Goal: Task Accomplishment & Management: Complete application form

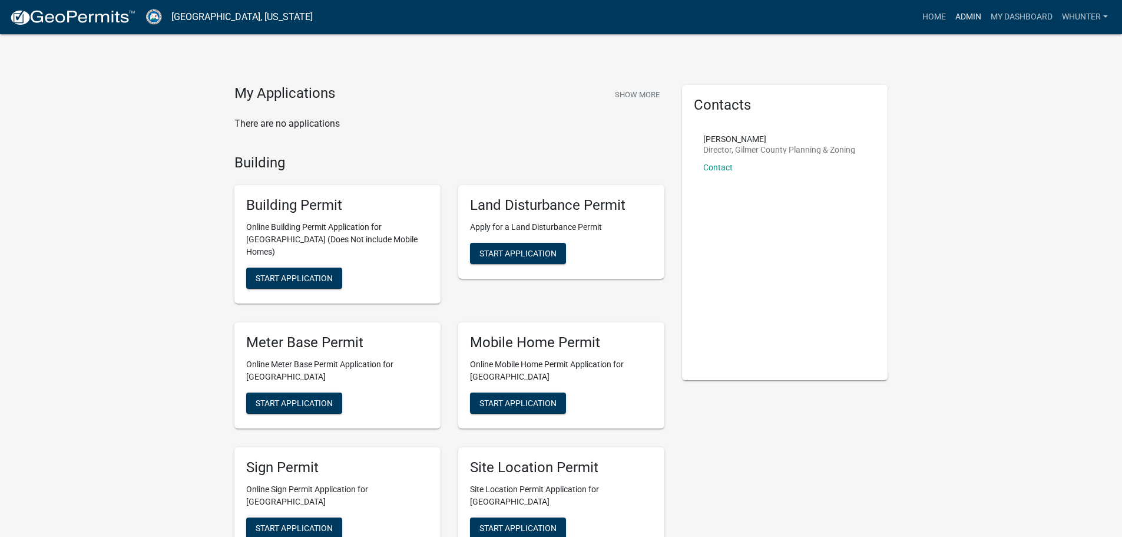
click at [958, 20] on link "Admin" at bounding box center [968, 17] width 35 height 22
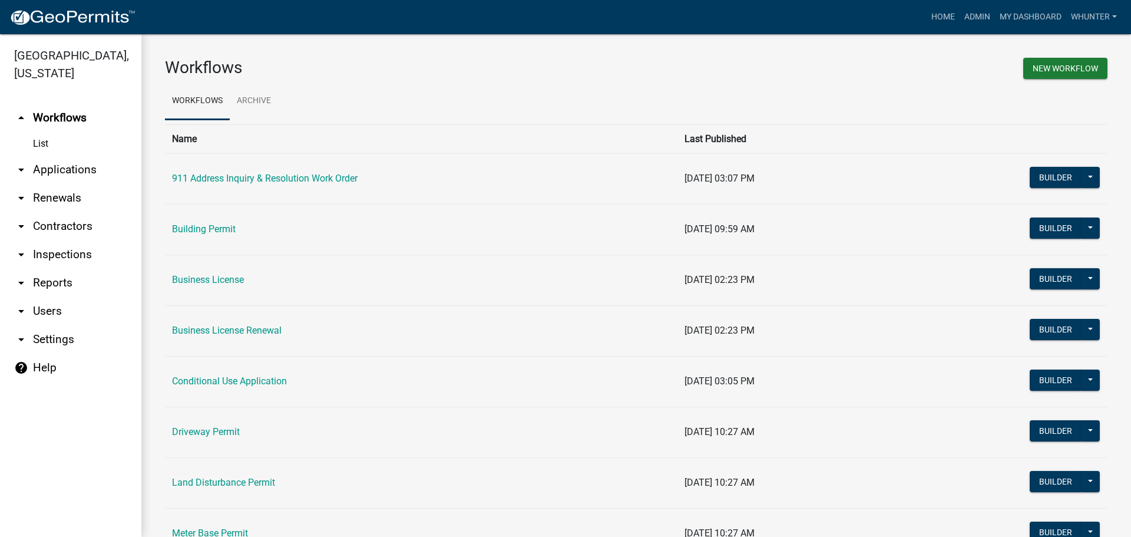
click at [92, 174] on link "arrow_drop_down Applications" at bounding box center [70, 170] width 141 height 28
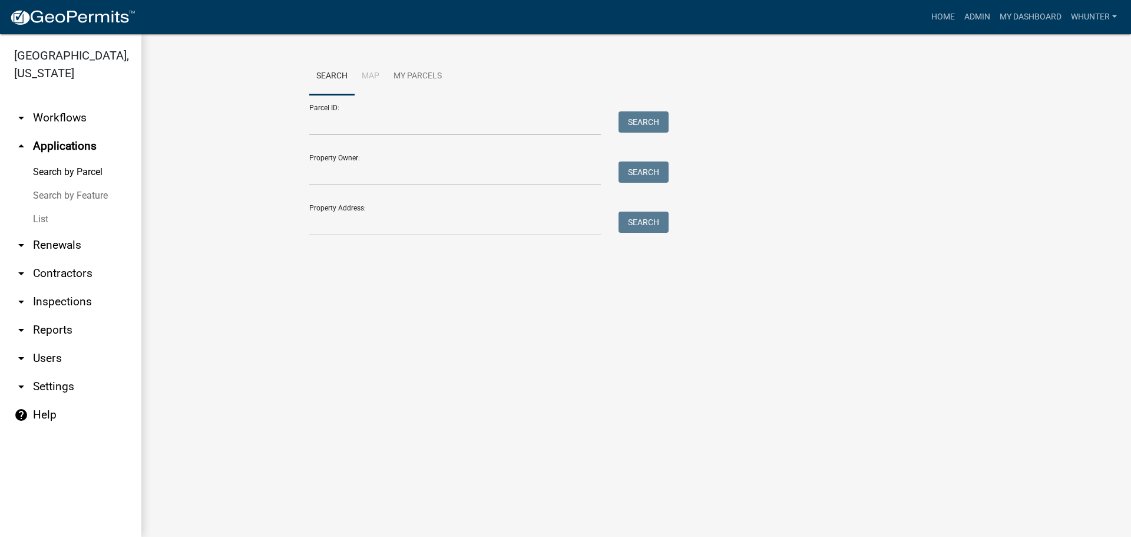
click at [81, 218] on link "List" at bounding box center [70, 219] width 141 height 24
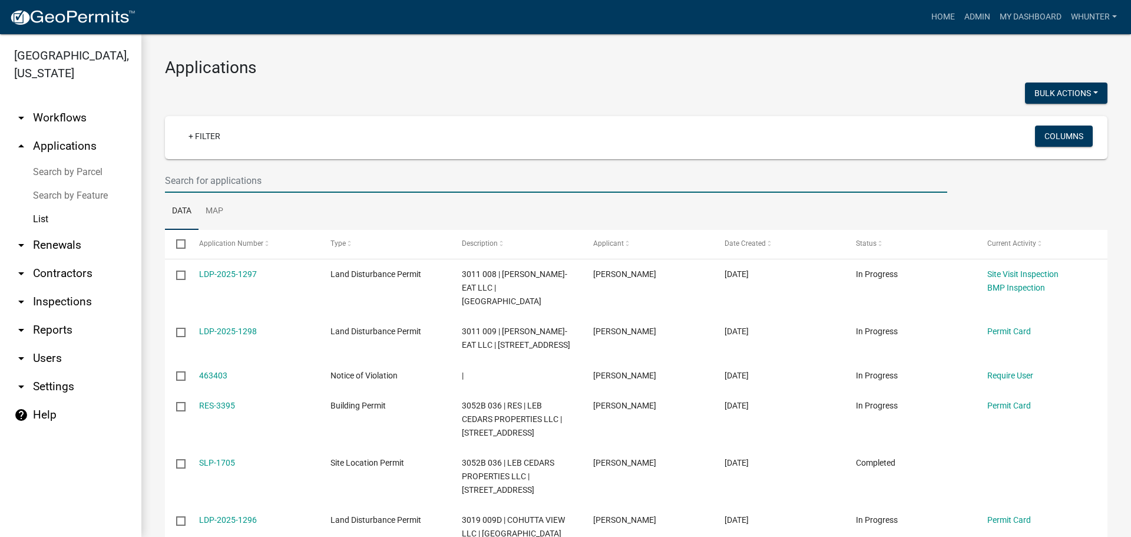
click at [276, 177] on input "text" at bounding box center [556, 180] width 782 height 24
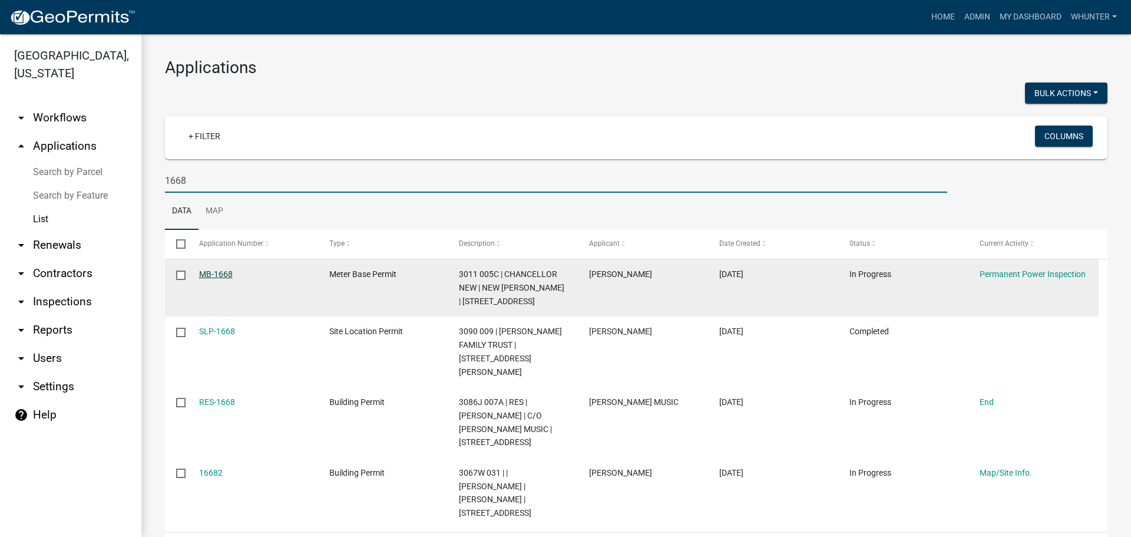
type input "1668"
click at [211, 274] on link "MB-1668" at bounding box center [216, 273] width 34 height 9
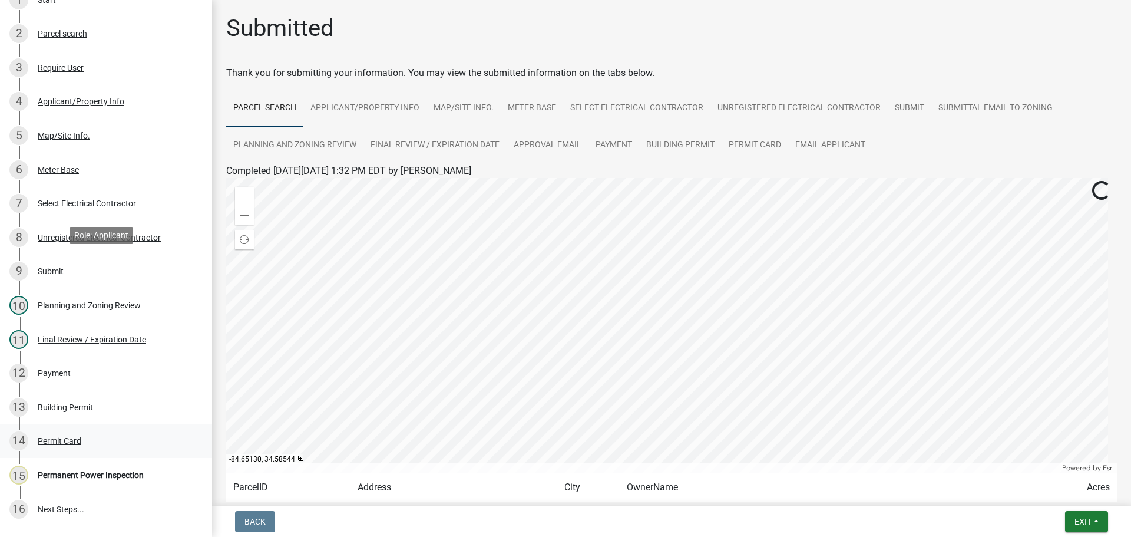
scroll to position [320, 0]
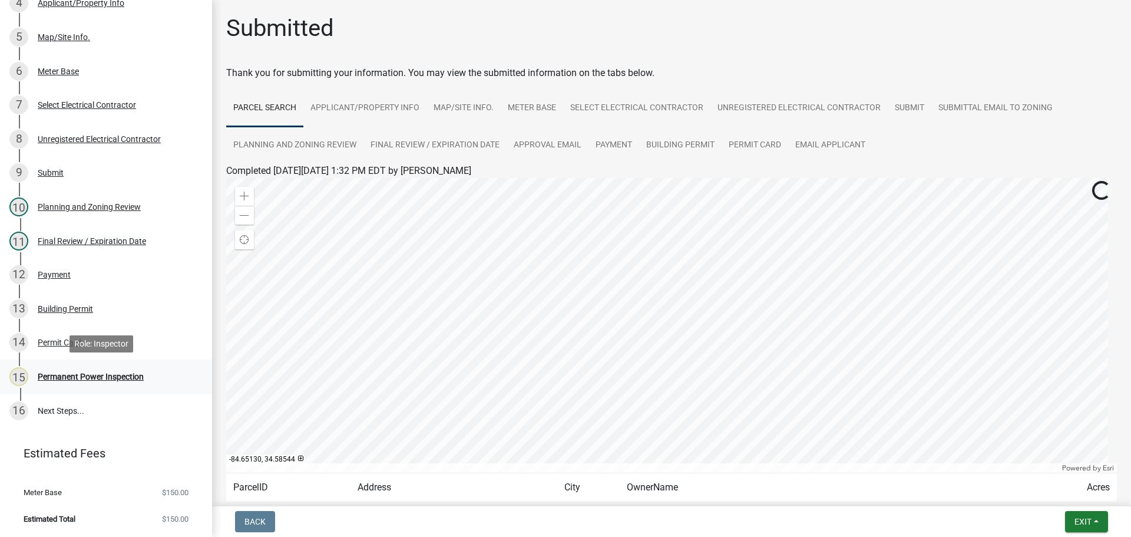
click at [80, 360] on link "15 Permanent Power Inspection" at bounding box center [106, 376] width 212 height 34
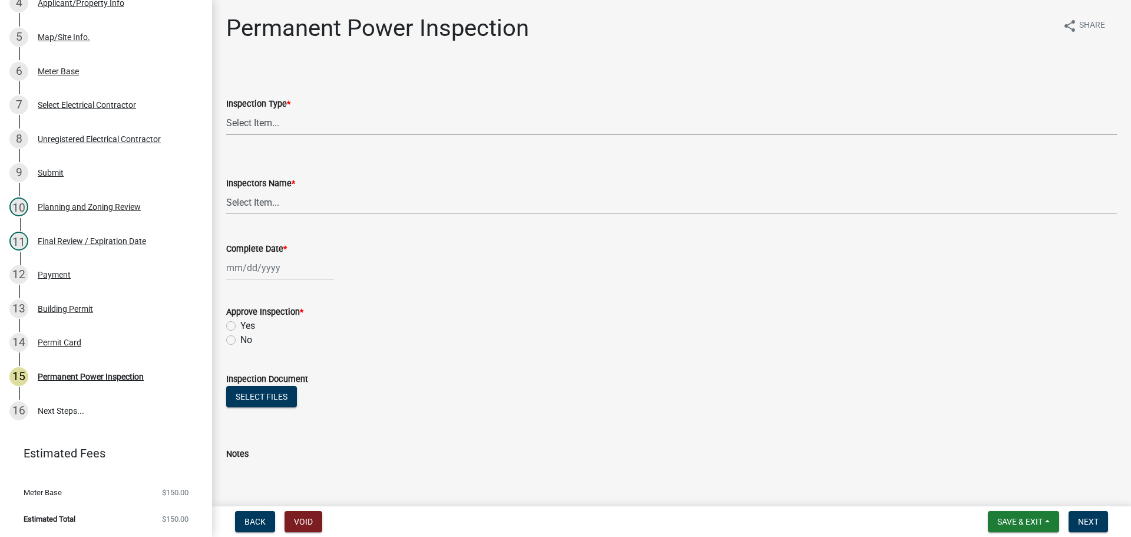
click at [426, 121] on select "Select Item... Permanent Power" at bounding box center [671, 123] width 891 height 24
click at [226, 111] on select "Select Item... Permanent Power" at bounding box center [671, 123] width 891 height 24
select select "5c85f858-e2c6-4c2c-a92e-43b107da9ba1"
click at [373, 211] on select "Select Item... [PERSON_NAME] ([PERSON_NAME]) [PERSON_NAME] ([PERSON_NAME]) Engi…" at bounding box center [671, 202] width 891 height 24
select select "7c10ce63-ccfd-4257-ac60-a1c0b24e7b7a"
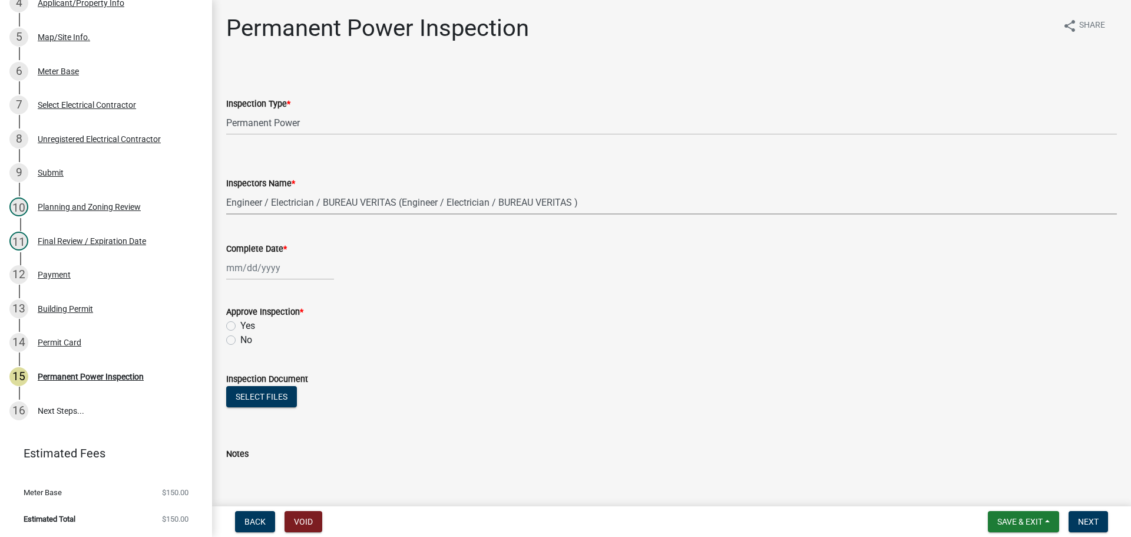
click at [226, 190] on select "Select Item... [PERSON_NAME] ([PERSON_NAME]) [PERSON_NAME] ([PERSON_NAME]) Engi…" at bounding box center [671, 202] width 891 height 24
click at [257, 270] on div at bounding box center [280, 268] width 108 height 24
select select "8"
select select "2025"
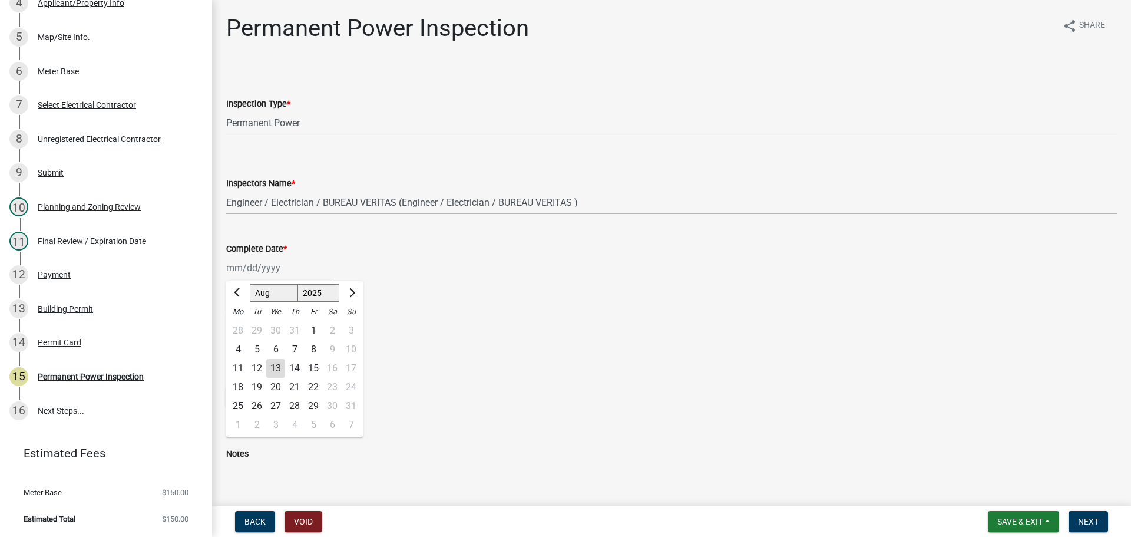
click at [275, 370] on div "13" at bounding box center [275, 368] width 19 height 19
type input "[DATE]"
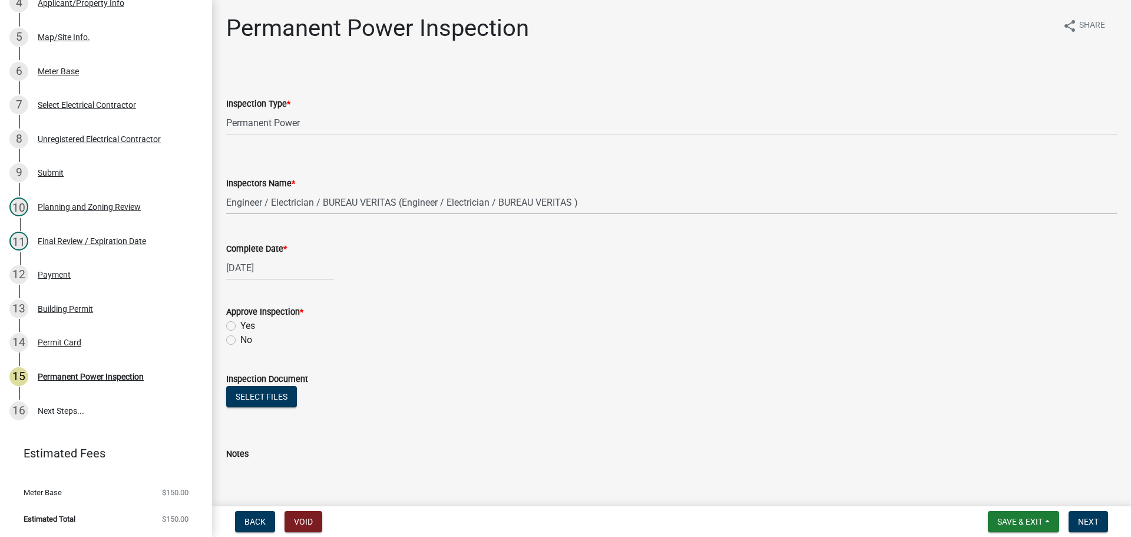
click at [244, 323] on label "Yes" at bounding box center [247, 326] width 15 height 14
click at [244, 323] on input "Yes" at bounding box center [244, 323] width 8 height 8
radio input "true"
click at [244, 324] on label "Yes" at bounding box center [247, 326] width 15 height 14
click at [244, 324] on input "Yes" at bounding box center [244, 323] width 8 height 8
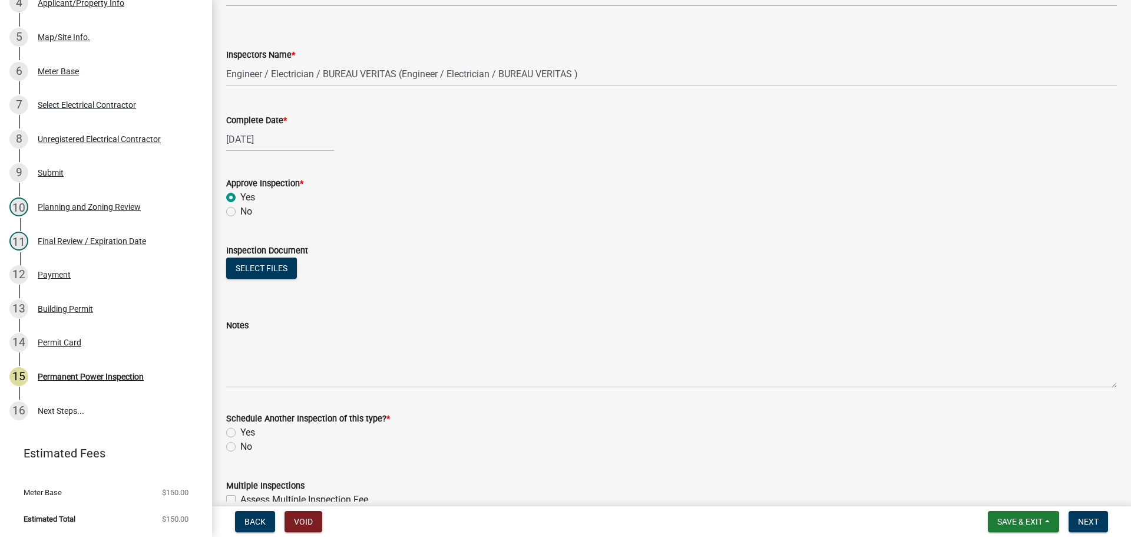
scroll to position [190, 0]
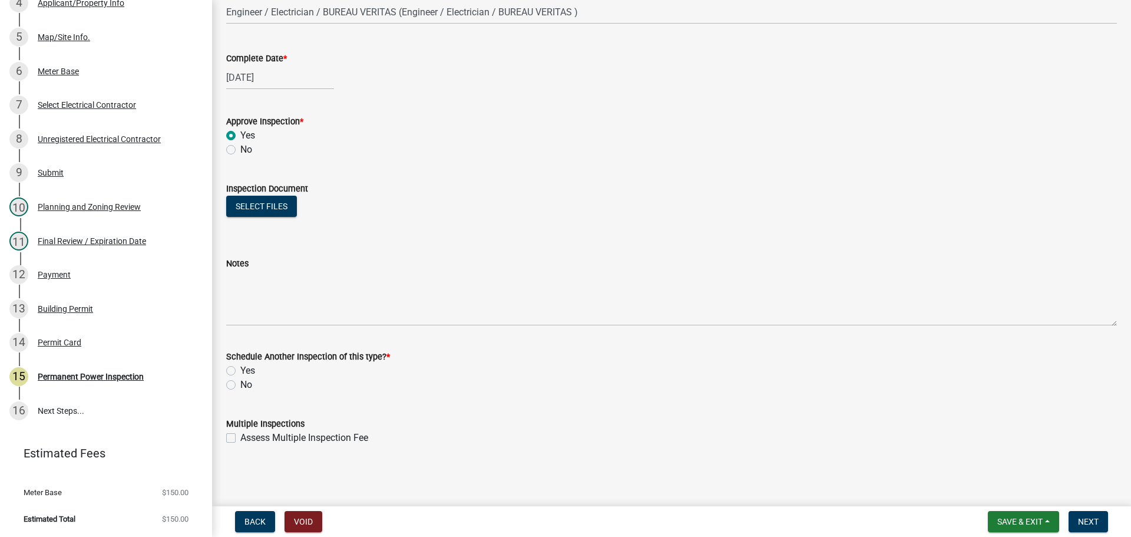
click at [244, 380] on label "No" at bounding box center [246, 385] width 12 height 14
click at [244, 380] on input "No" at bounding box center [244, 382] width 8 height 8
radio input "true"
click at [1084, 517] on span "Next" at bounding box center [1088, 521] width 21 height 9
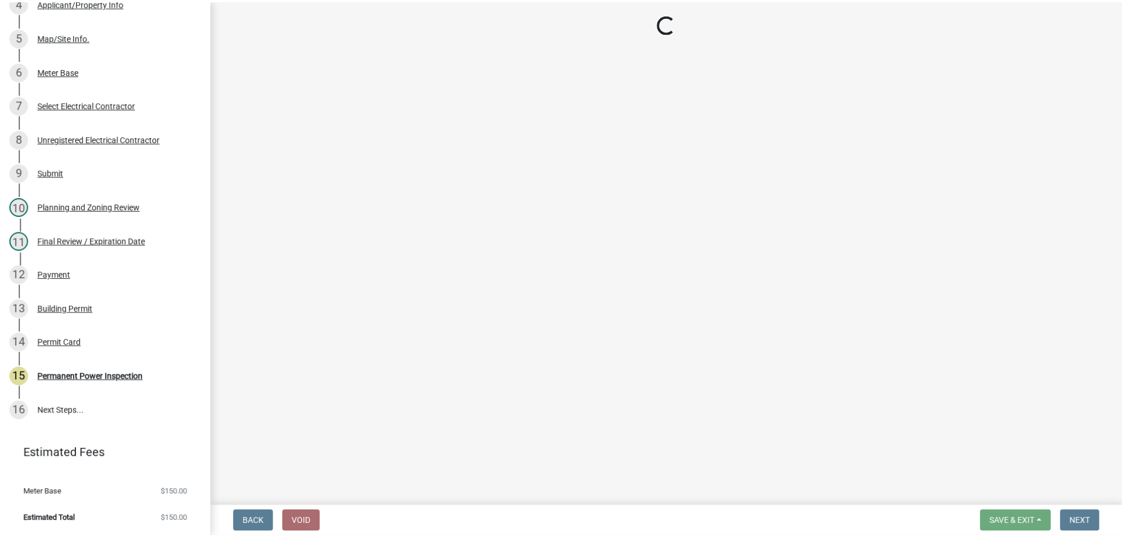
scroll to position [388, 0]
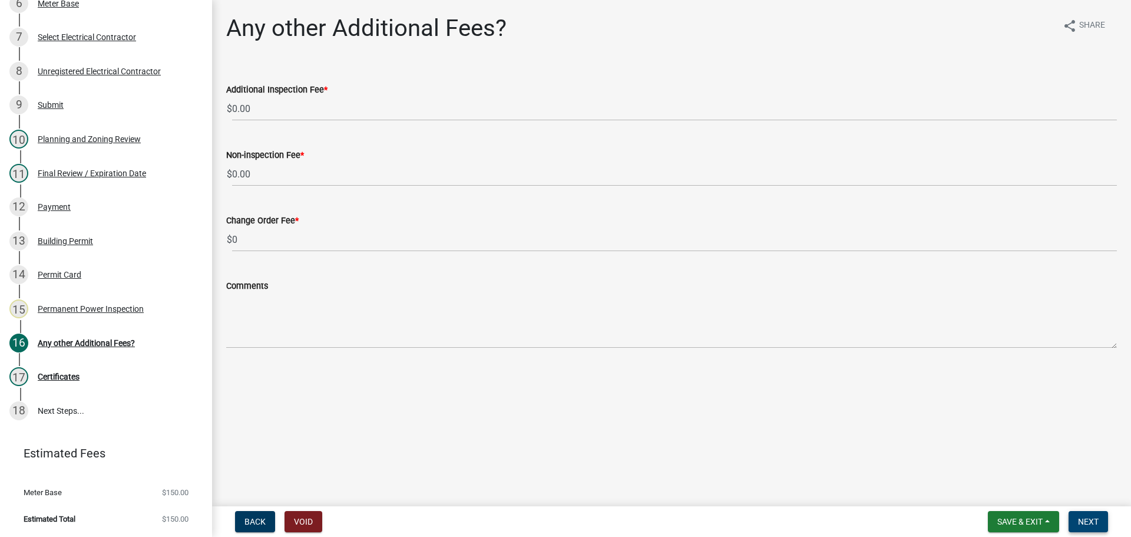
click at [1090, 523] on span "Next" at bounding box center [1088, 521] width 21 height 9
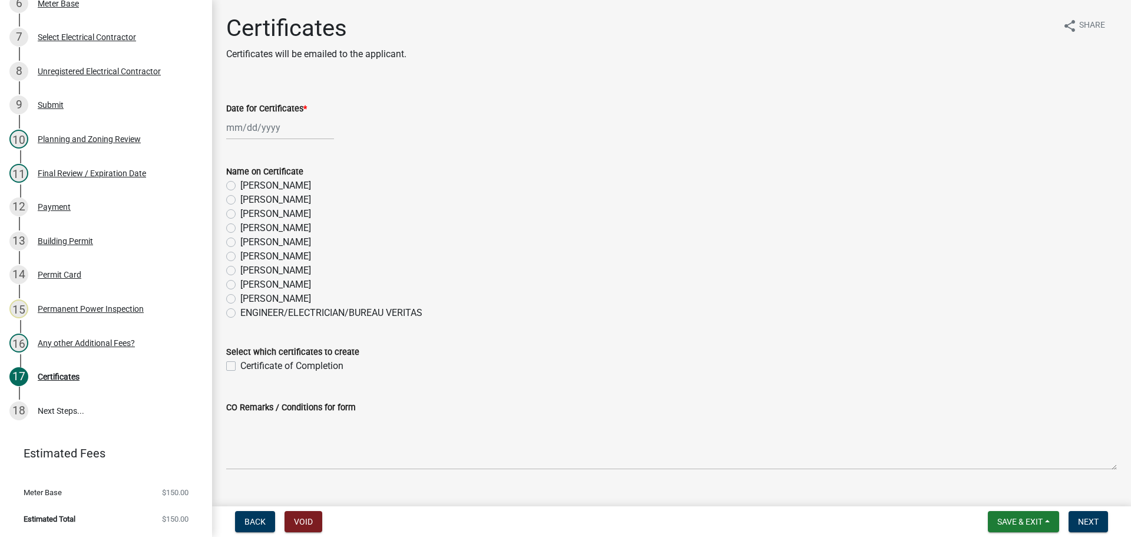
click at [287, 280] on label "[PERSON_NAME]" at bounding box center [275, 284] width 71 height 14
click at [248, 280] on input "[PERSON_NAME]" at bounding box center [244, 281] width 8 height 8
radio input "true"
select select "8"
select select "2025"
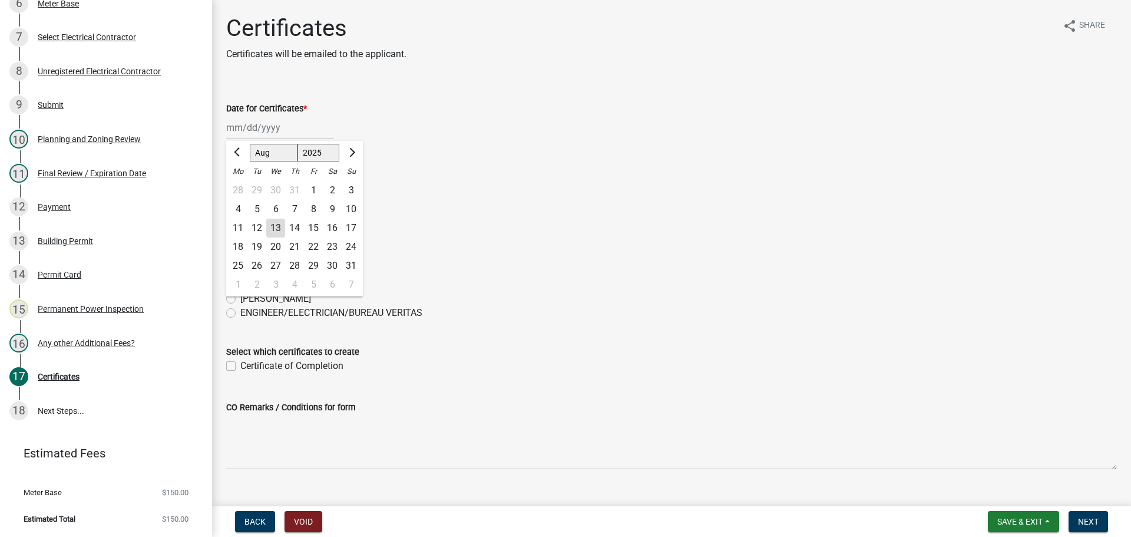
click at [281, 120] on div "[PERSON_NAME] Feb Mar Apr [PERSON_NAME][DATE] Oct Nov [DATE] 1526 1527 1528 152…" at bounding box center [280, 127] width 108 height 24
click at [270, 219] on div "13" at bounding box center [275, 228] width 19 height 19
type input "[DATE]"
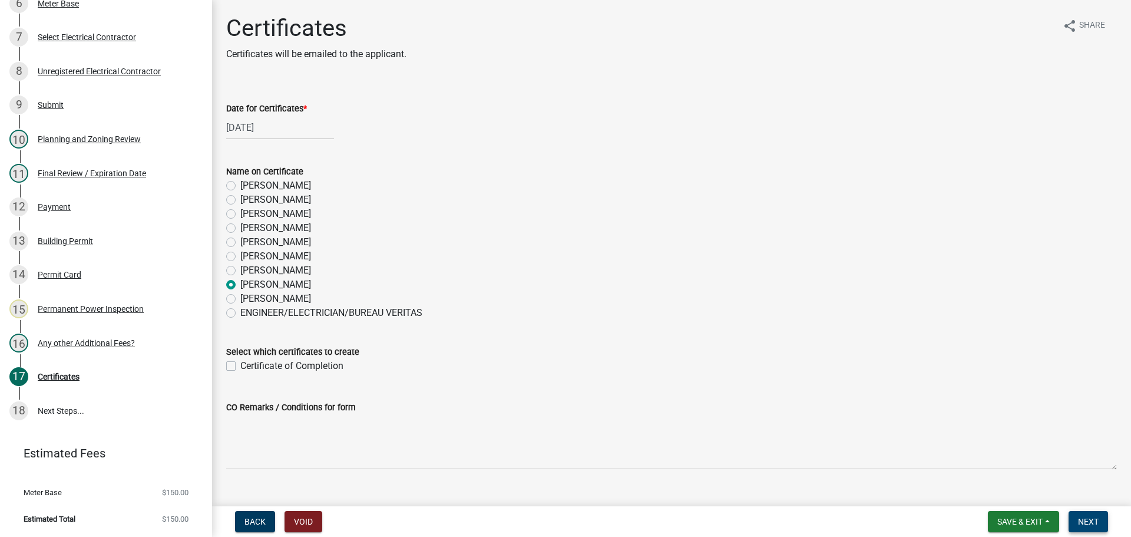
click at [1090, 521] on span "Next" at bounding box center [1088, 521] width 21 height 9
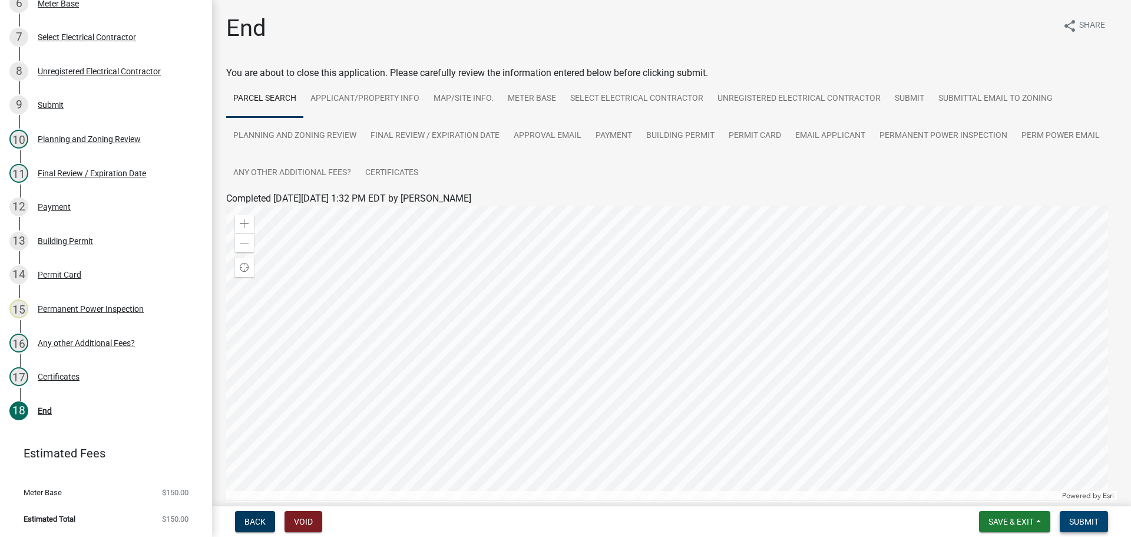
click at [1101, 527] on button "Submit" at bounding box center [1084, 521] width 48 height 21
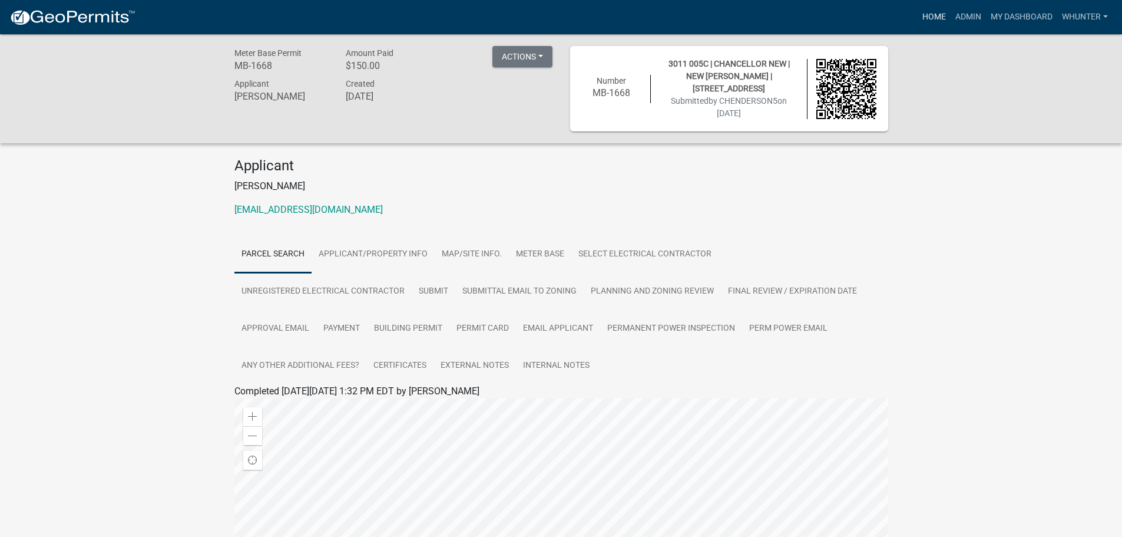
click at [940, 15] on link "Home" at bounding box center [934, 17] width 33 height 22
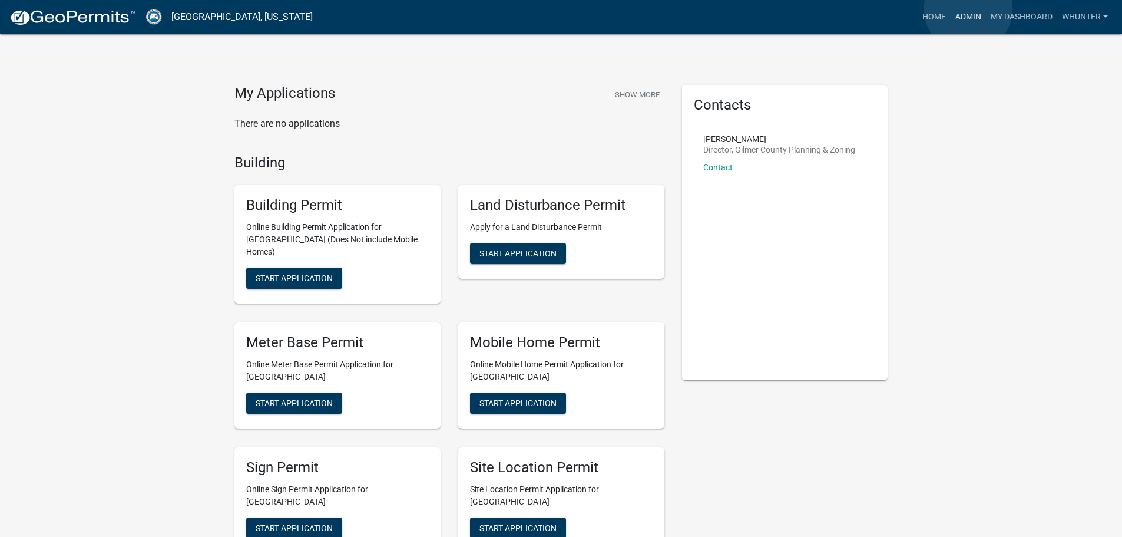
click at [968, 9] on link "Admin" at bounding box center [968, 17] width 35 height 22
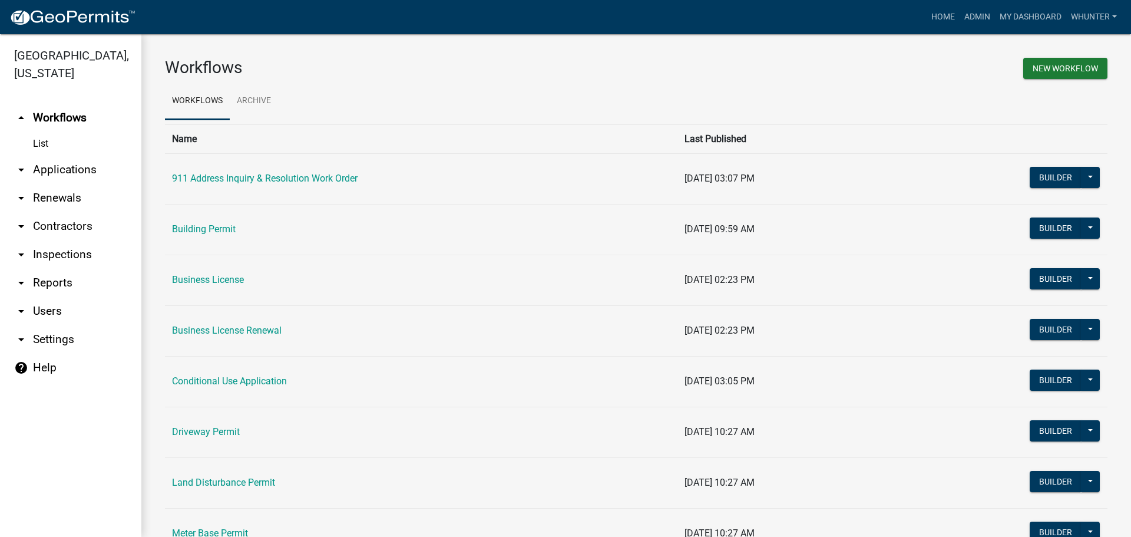
drag, startPoint x: 55, startPoint y: 170, endPoint x: 57, endPoint y: 178, distance: 8.4
click at [57, 170] on link "arrow_drop_down Applications" at bounding box center [70, 170] width 141 height 28
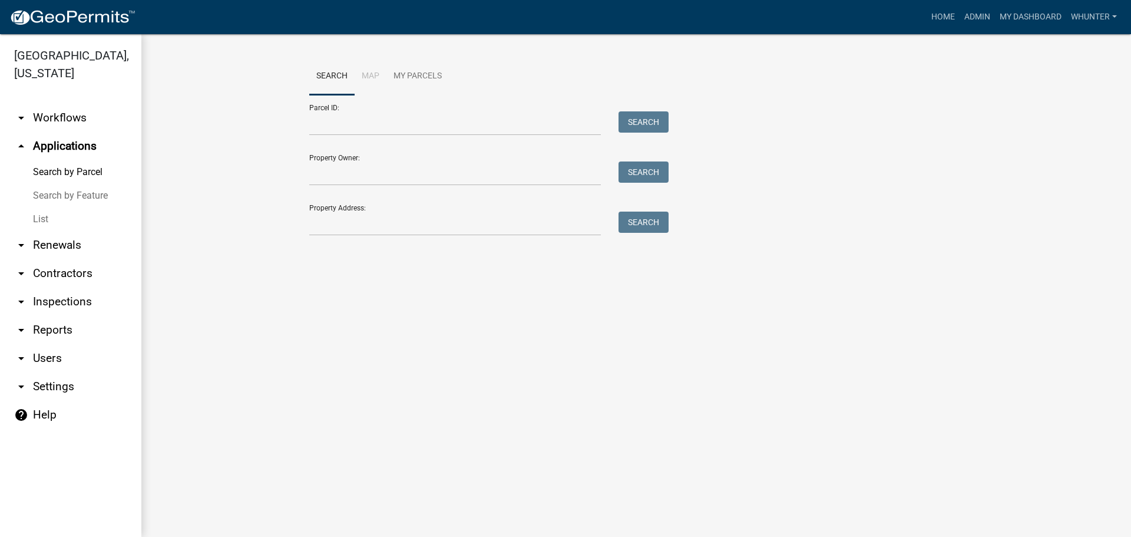
click at [60, 211] on link "List" at bounding box center [70, 219] width 141 height 24
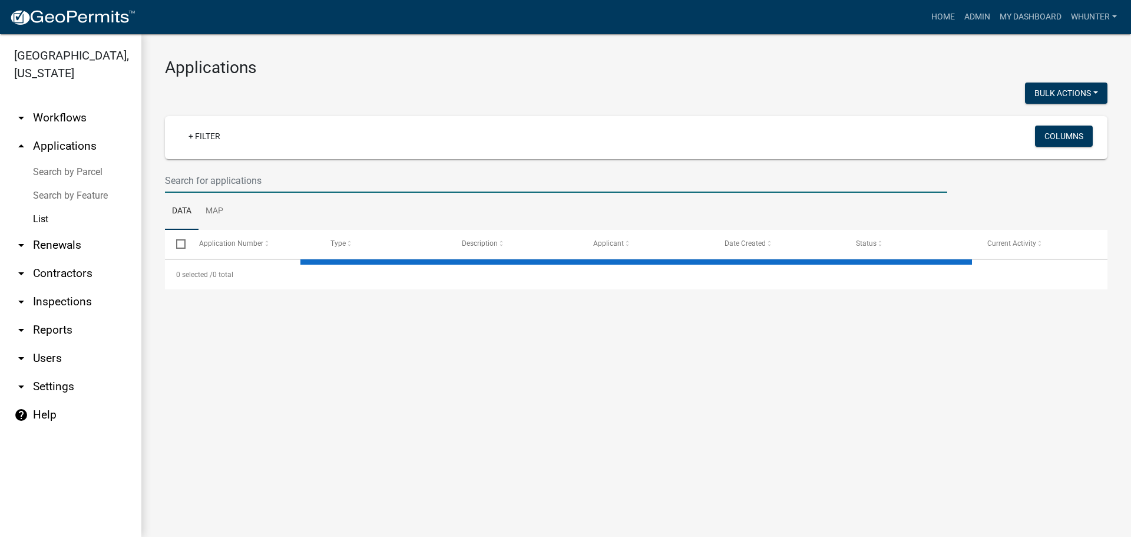
click at [295, 183] on input "text" at bounding box center [556, 180] width 782 height 24
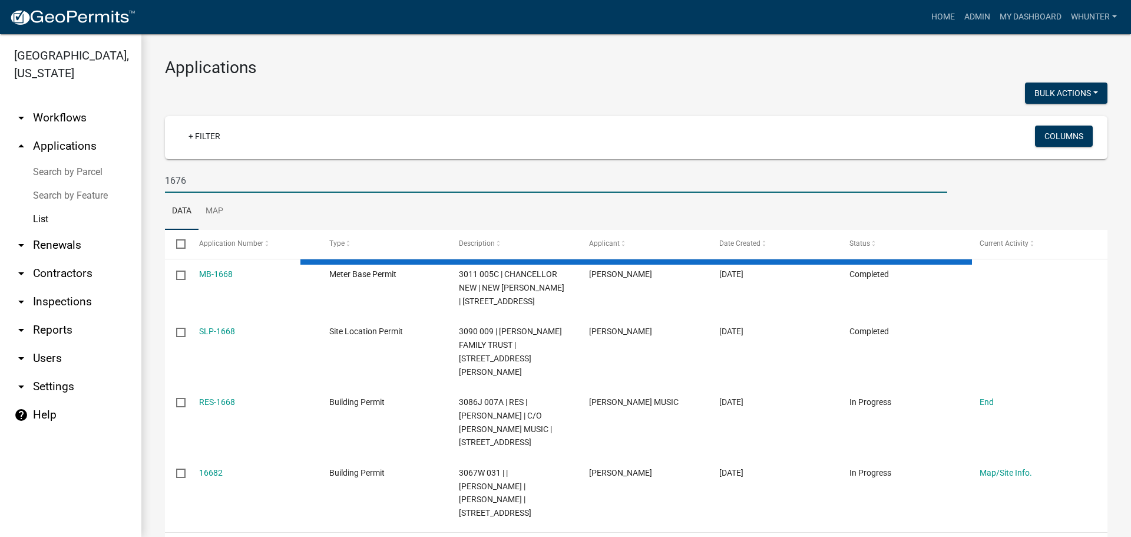
type input "1676"
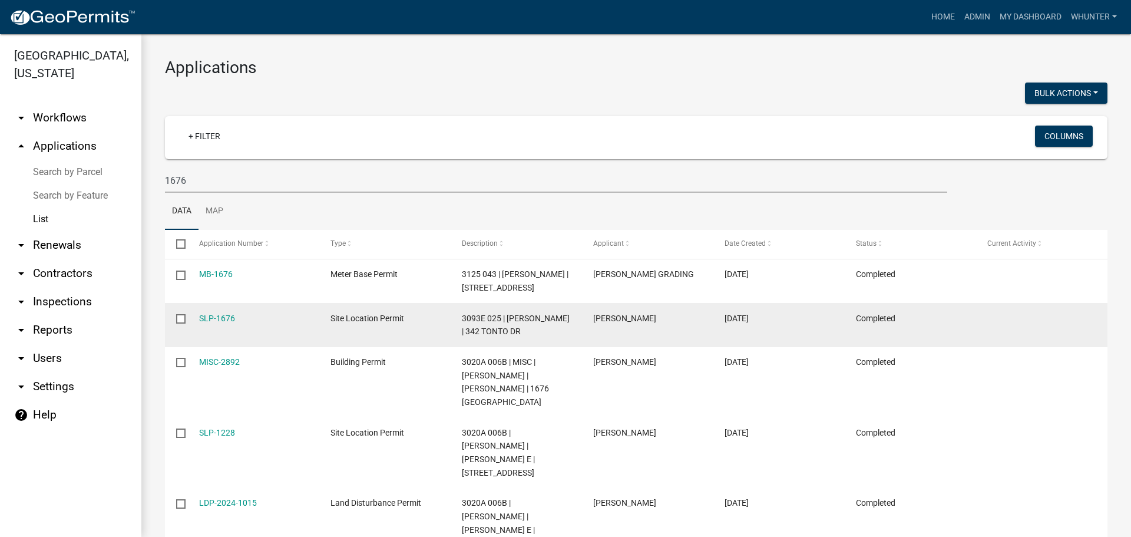
click at [296, 325] on div "SLP-1676" at bounding box center [253, 319] width 109 height 14
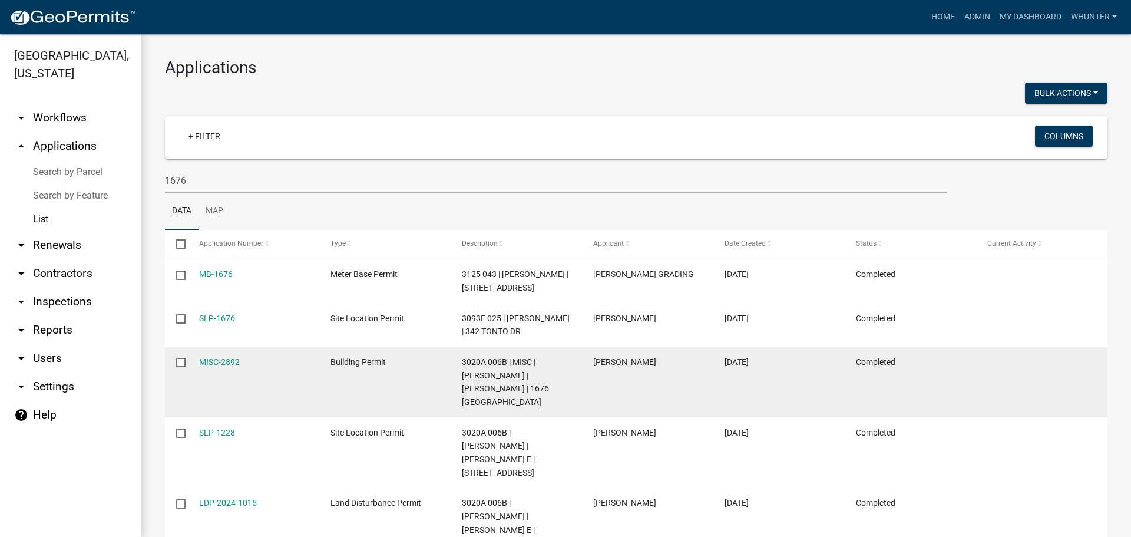
drag, startPoint x: 505, startPoint y: 392, endPoint x: 501, endPoint y: 378, distance: 15.3
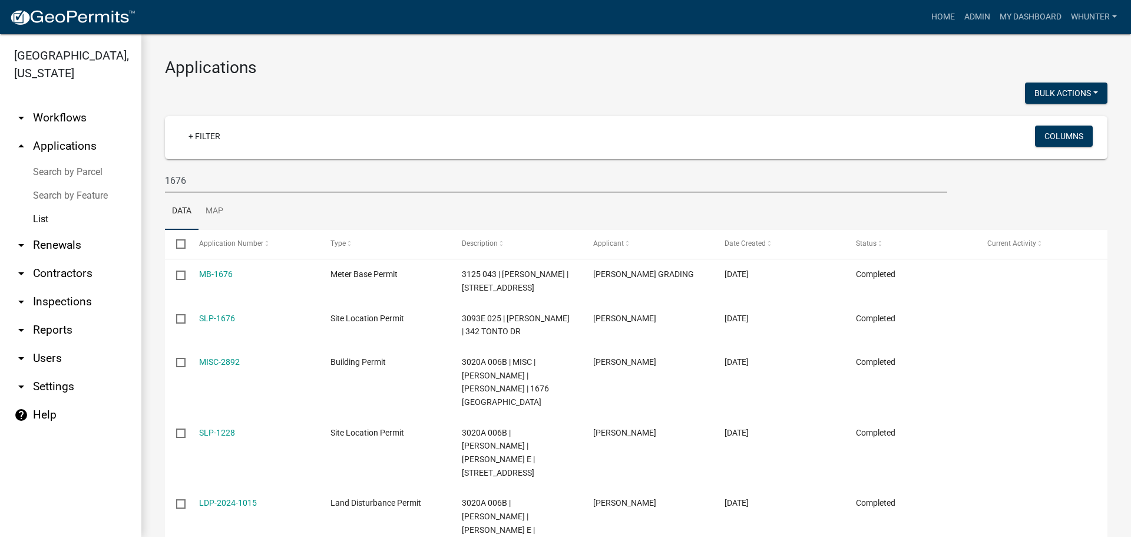
drag, startPoint x: 501, startPoint y: 378, endPoint x: 332, endPoint y: 75, distance: 346.5
click at [332, 75] on h3 "Applications" at bounding box center [636, 68] width 942 height 20
click at [946, 21] on link "Home" at bounding box center [943, 17] width 33 height 22
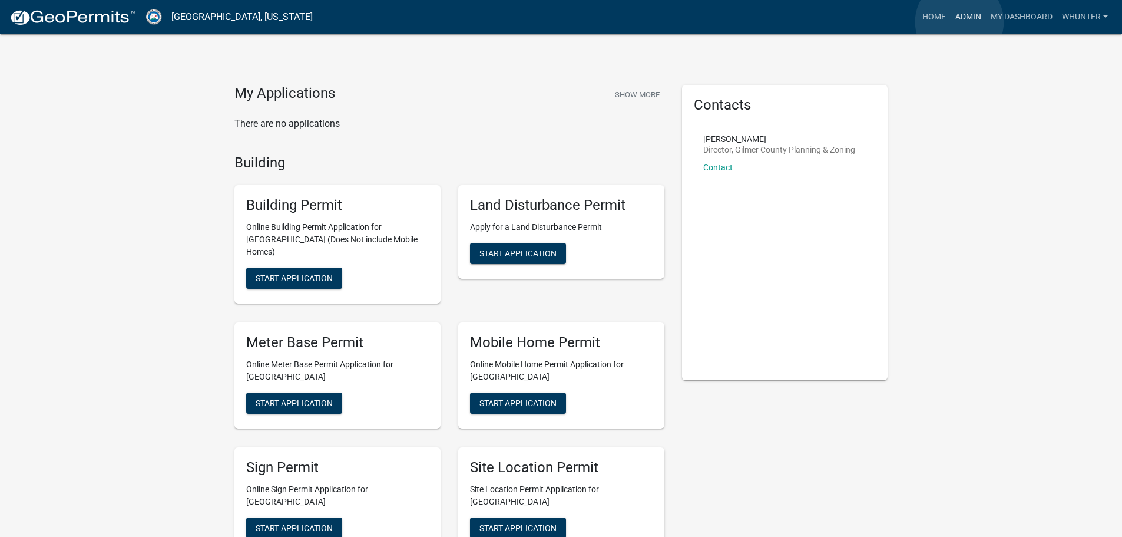
click at [960, 22] on link "Admin" at bounding box center [968, 17] width 35 height 22
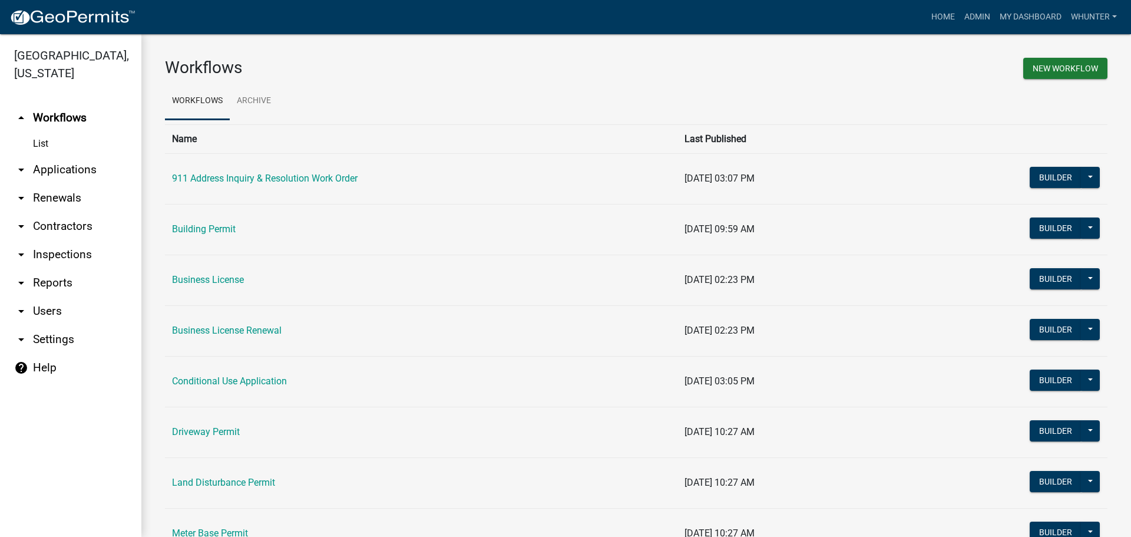
click at [60, 184] on link "arrow_drop_down Renewals" at bounding box center [70, 198] width 141 height 28
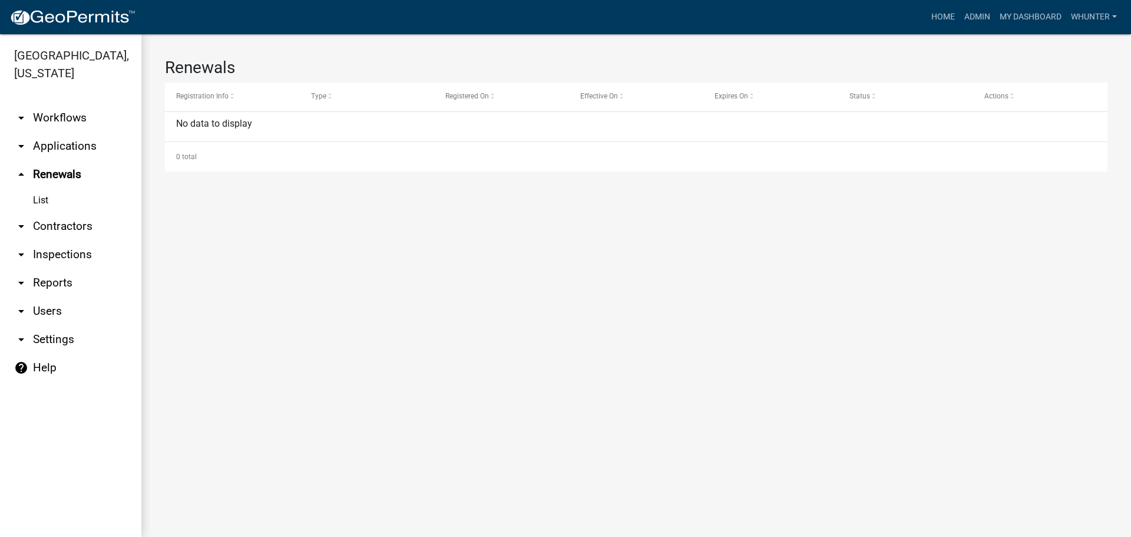
click at [64, 204] on link "List" at bounding box center [70, 200] width 141 height 24
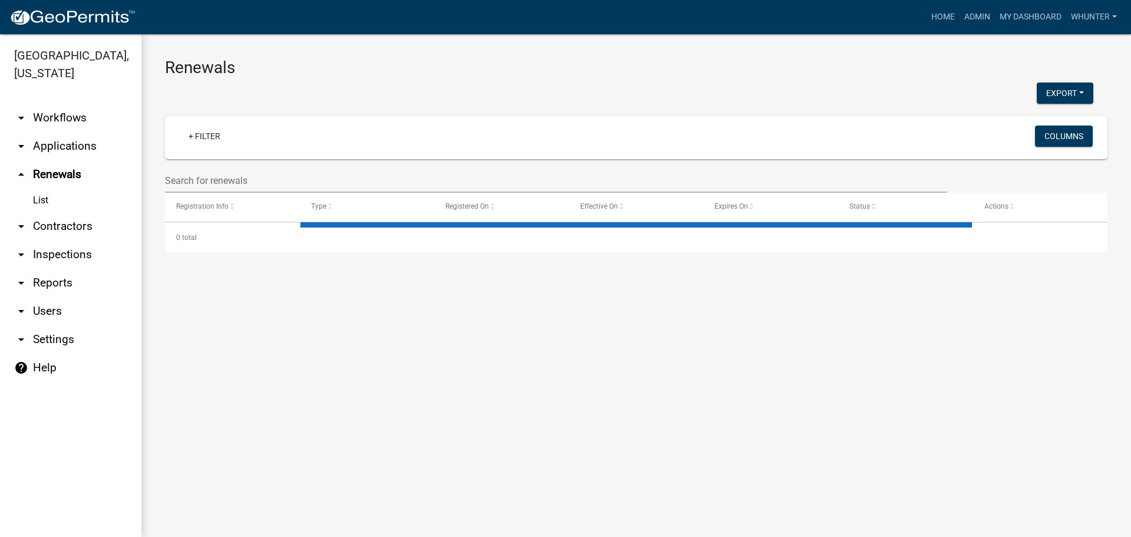
click at [68, 145] on link "arrow_drop_down Applications" at bounding box center [70, 146] width 141 height 28
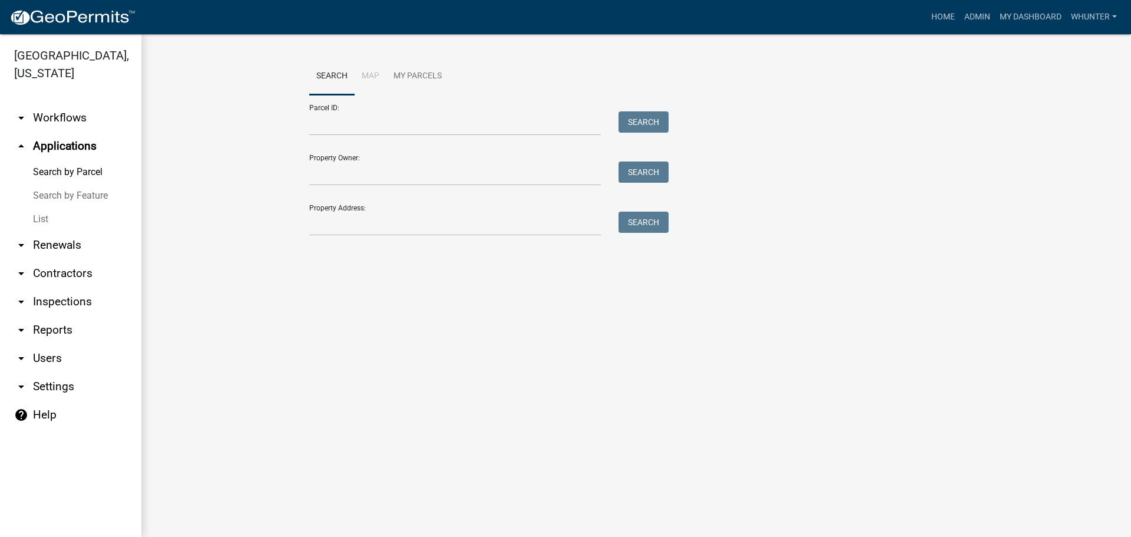
click at [77, 207] on link "List" at bounding box center [70, 219] width 141 height 24
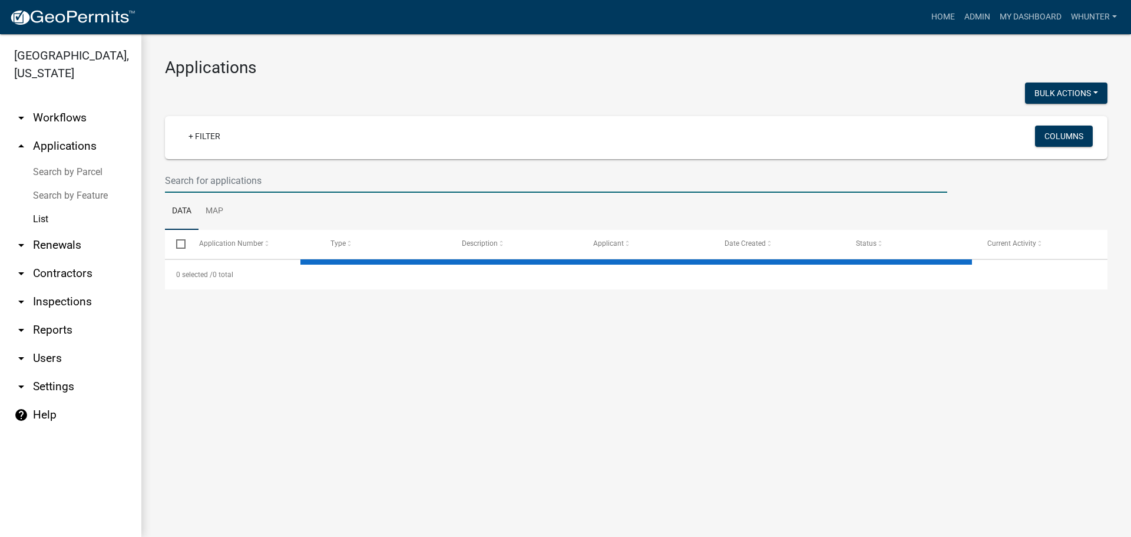
click at [200, 186] on input "text" at bounding box center [556, 180] width 782 height 24
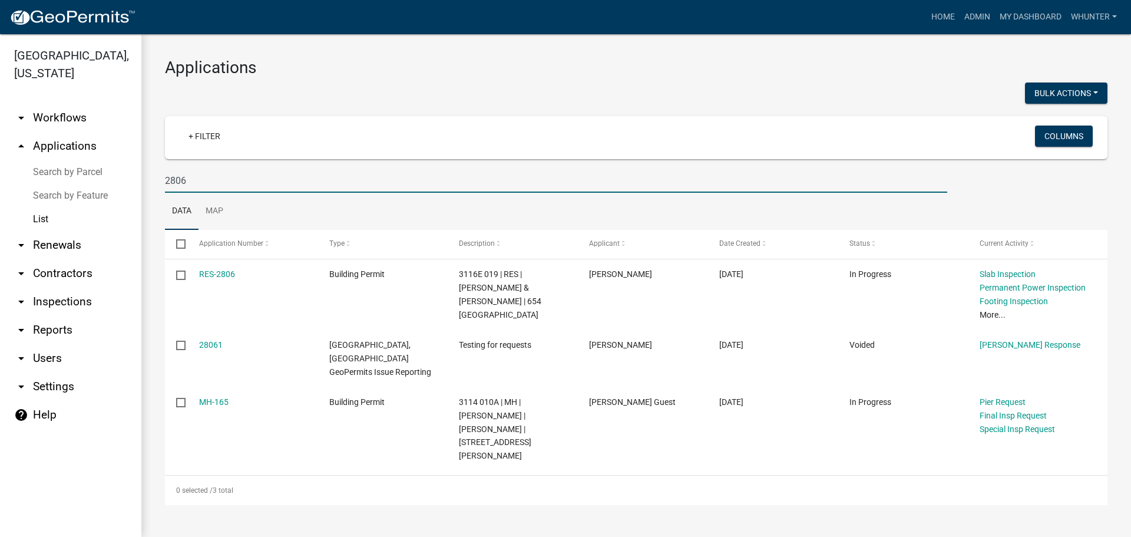
type input "2806"
click at [945, 19] on link "Home" at bounding box center [943, 17] width 33 height 22
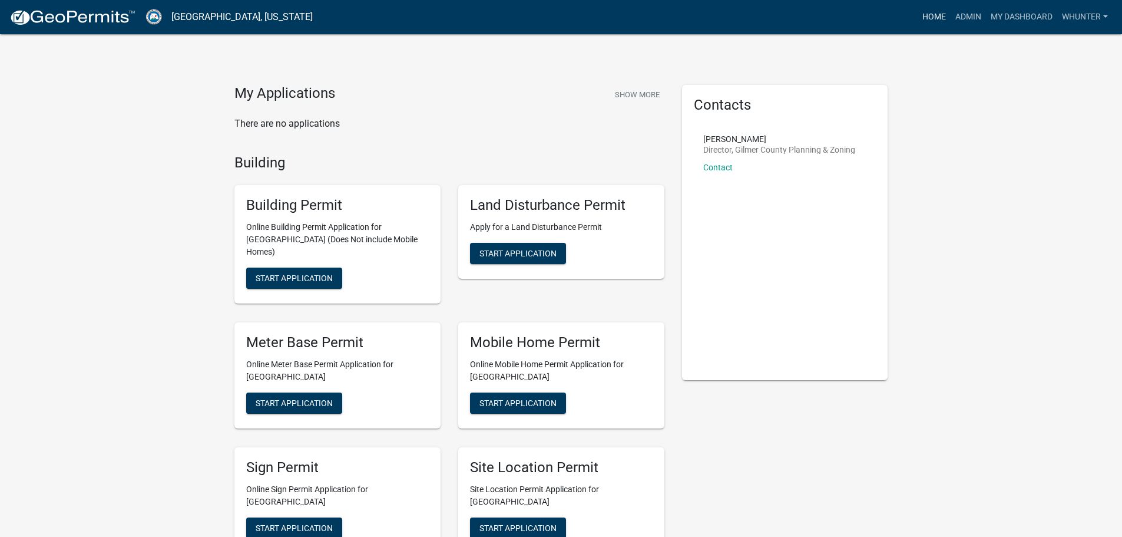
click at [945, 24] on link "Home" at bounding box center [934, 17] width 33 height 22
click at [957, 11] on link "Admin" at bounding box center [968, 17] width 35 height 22
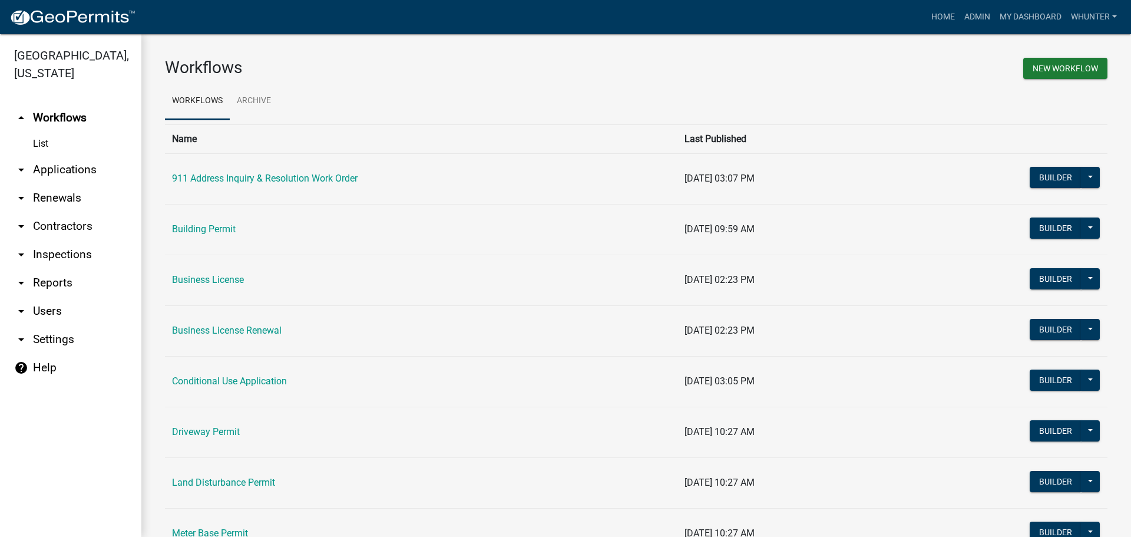
click at [86, 163] on link "arrow_drop_down Applications" at bounding box center [70, 170] width 141 height 28
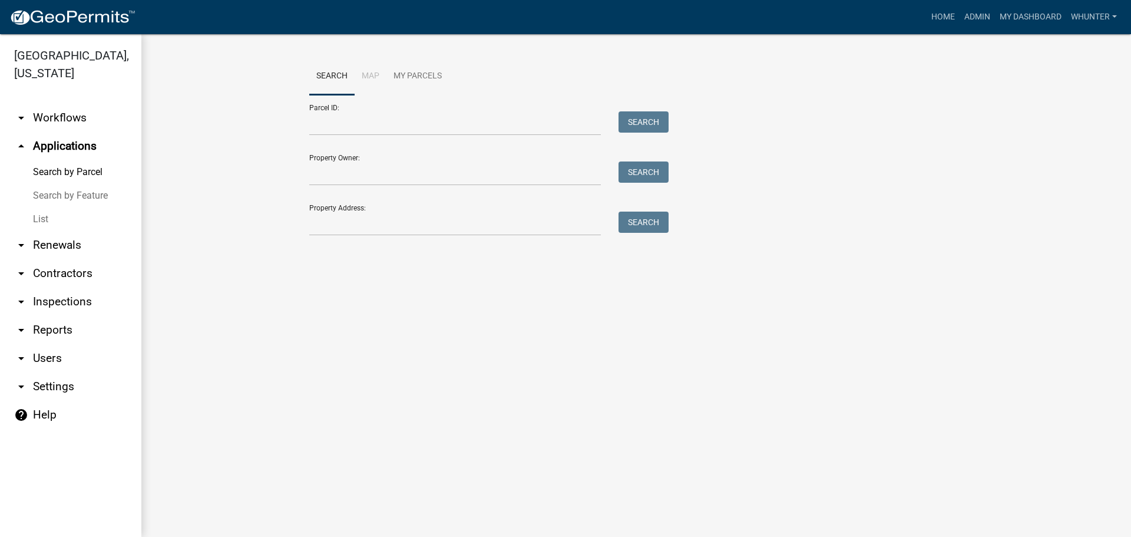
click at [82, 219] on link "List" at bounding box center [70, 219] width 141 height 24
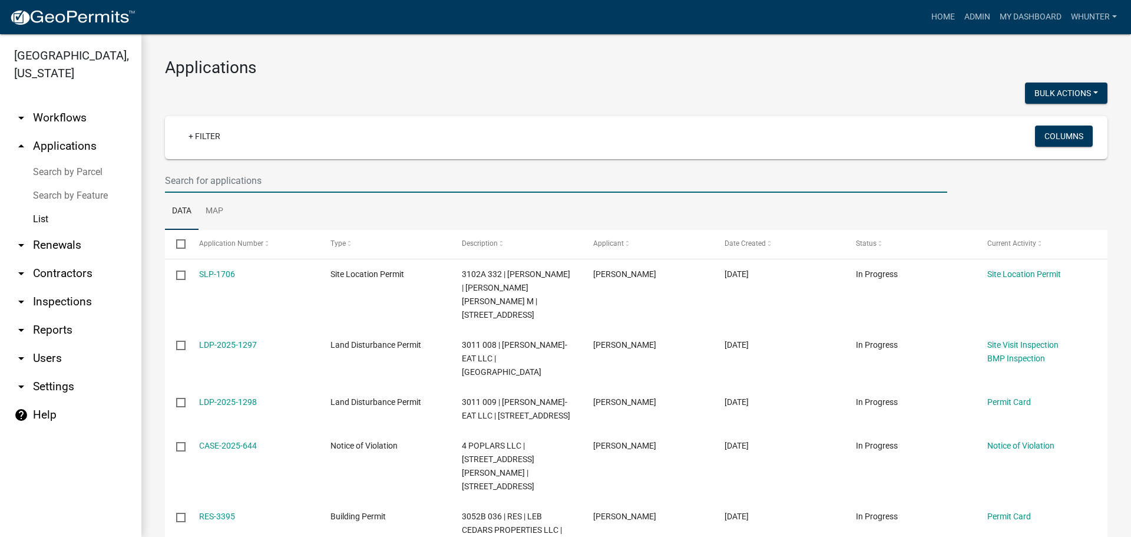
click at [167, 187] on input "text" at bounding box center [556, 180] width 782 height 24
drag, startPoint x: 176, startPoint y: 185, endPoint x: 169, endPoint y: 181, distance: 7.4
click at [175, 184] on input "text" at bounding box center [556, 180] width 782 height 24
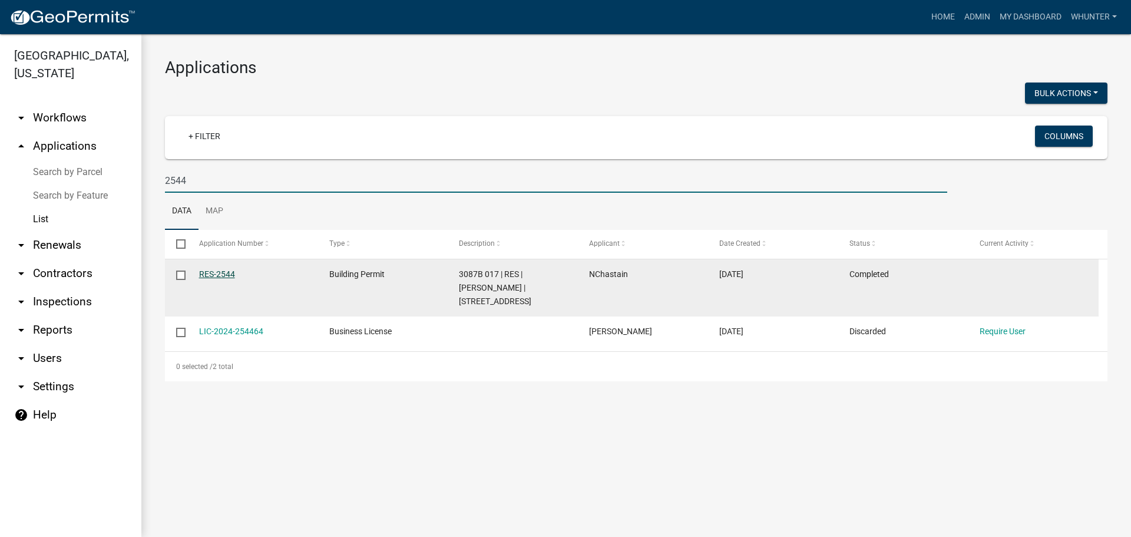
type input "2544"
click at [216, 272] on link "RES-2544" at bounding box center [217, 273] width 36 height 9
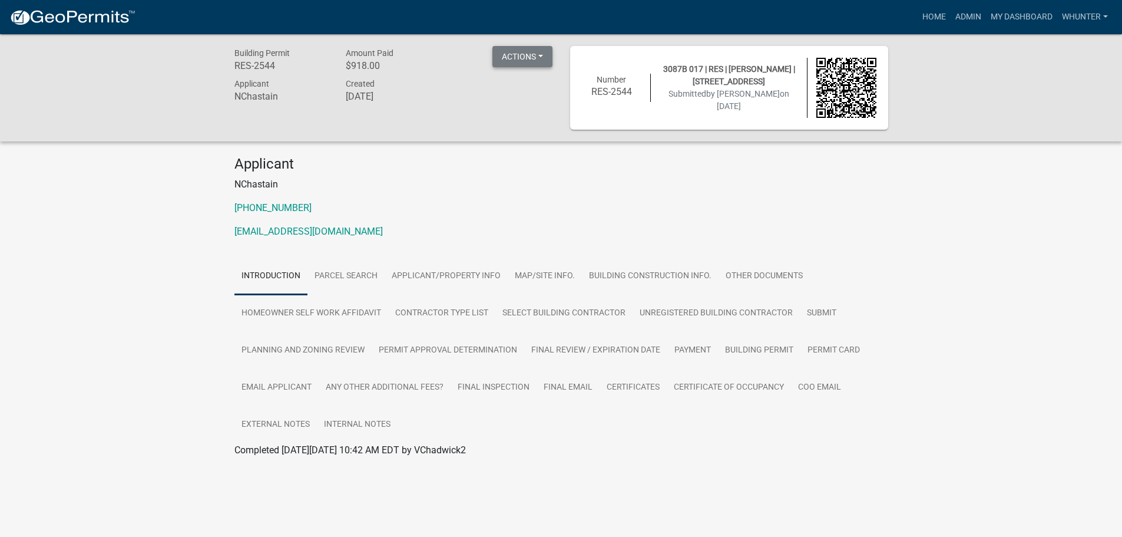
click at [512, 63] on button "Actions" at bounding box center [522, 56] width 60 height 21
click at [451, 123] on div "Building Permit RES-2544 Amount Paid $918.00 Actions View receipt Printer Frien…" at bounding box center [394, 88] width 336 height 84
click at [769, 351] on link "Building Permit" at bounding box center [759, 351] width 82 height 38
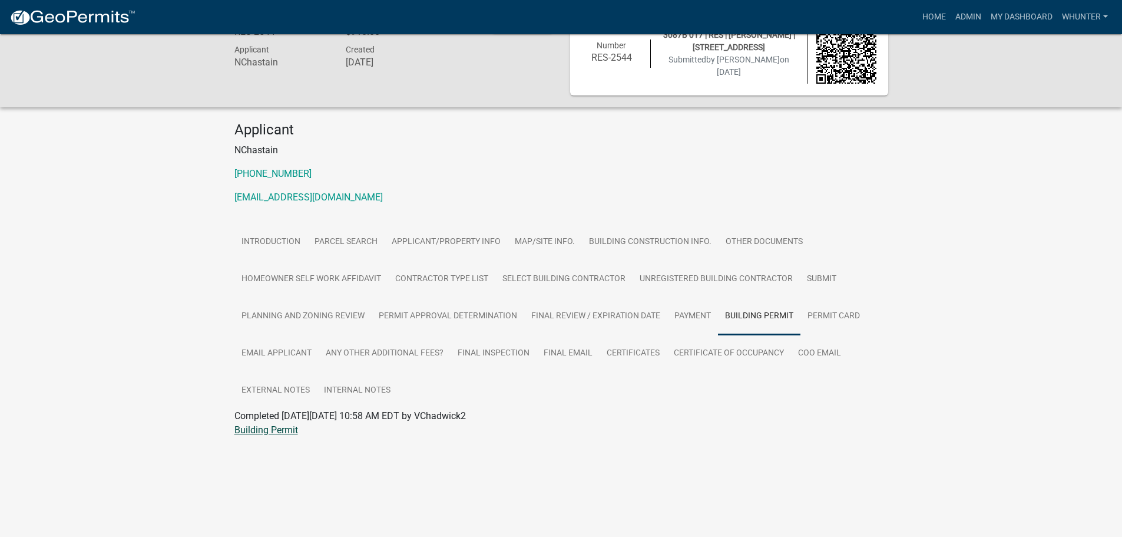
click at [289, 428] on link "Building Permit" at bounding box center [266, 429] width 64 height 11
click at [722, 365] on link "Certificate of Occupancy" at bounding box center [729, 354] width 124 height 38
click at [255, 426] on link "Certificate of Occupancy" at bounding box center [285, 429] width 102 height 11
